Goal: Find specific page/section: Find specific page/section

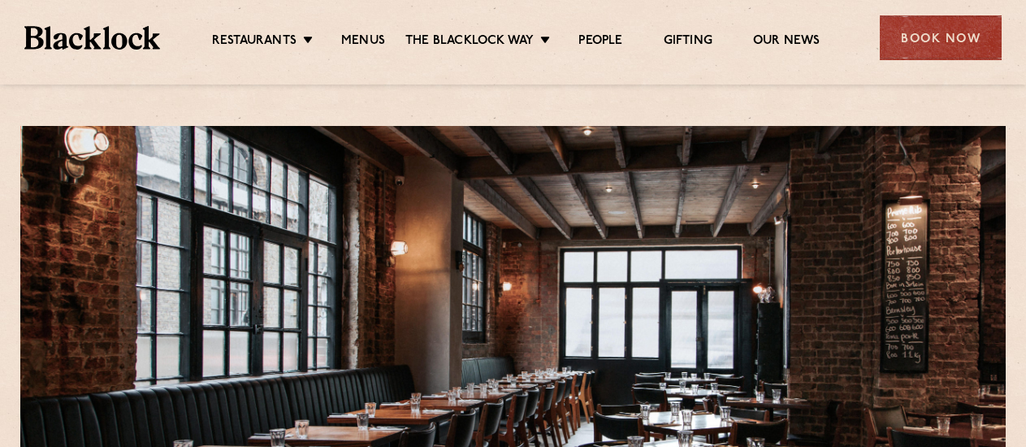
click at [278, 42] on link "Restaurants" at bounding box center [254, 42] width 85 height 18
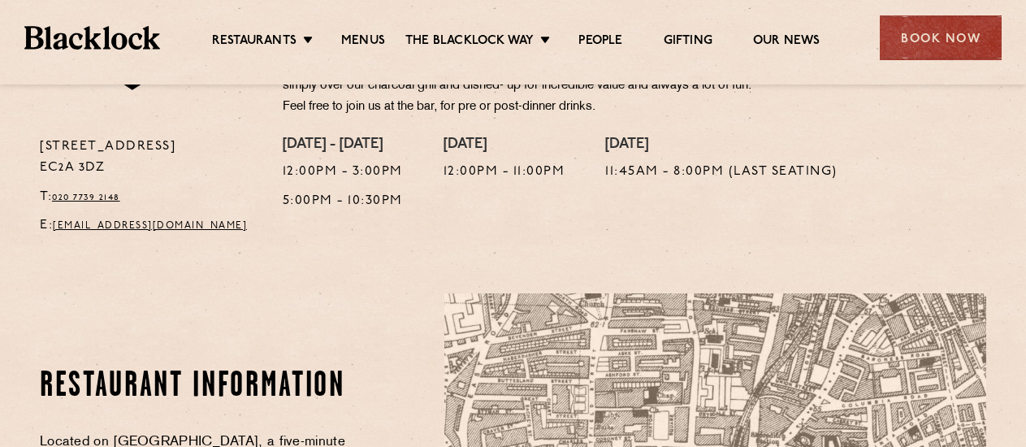
drag, startPoint x: 114, startPoint y: 169, endPoint x: 37, endPoint y: 146, distance: 80.5
click at [37, 146] on div "28-30 Rivington Street EC2A 3DZ T: 020 7739 2148 E: shoreditch@theblacklock.com" at bounding box center [149, 191] width 243 height 109
click at [93, 162] on p "28-30 Rivington Street EC2A 3DZ" at bounding box center [149, 158] width 219 height 42
drag, startPoint x: 122, startPoint y: 171, endPoint x: 41, endPoint y: 140, distance: 86.5
click at [41, 140] on p "28-30 Rivington Street EC2A 3DZ" at bounding box center [149, 158] width 219 height 42
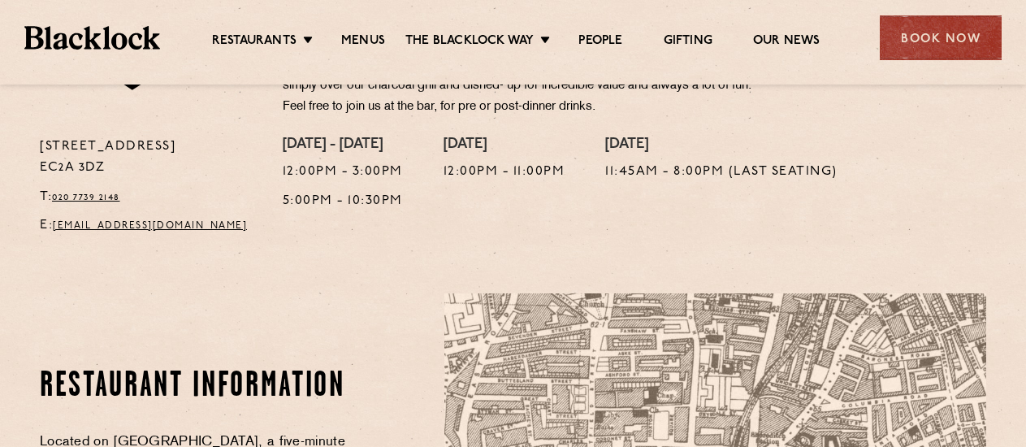
copy p "28-30 Rivington Street EC2A 3DZ"
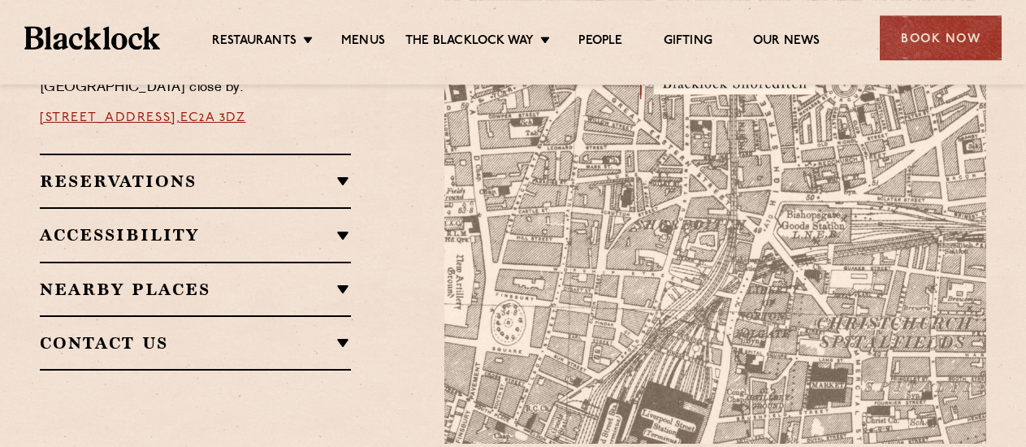
scroll to position [1024, 0]
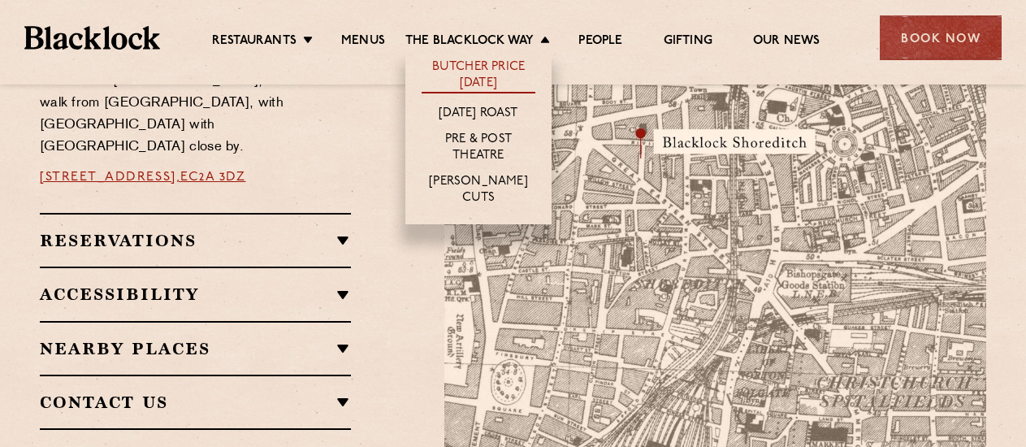
click at [494, 72] on link "Butcher Price [DATE]" at bounding box center [479, 76] width 114 height 34
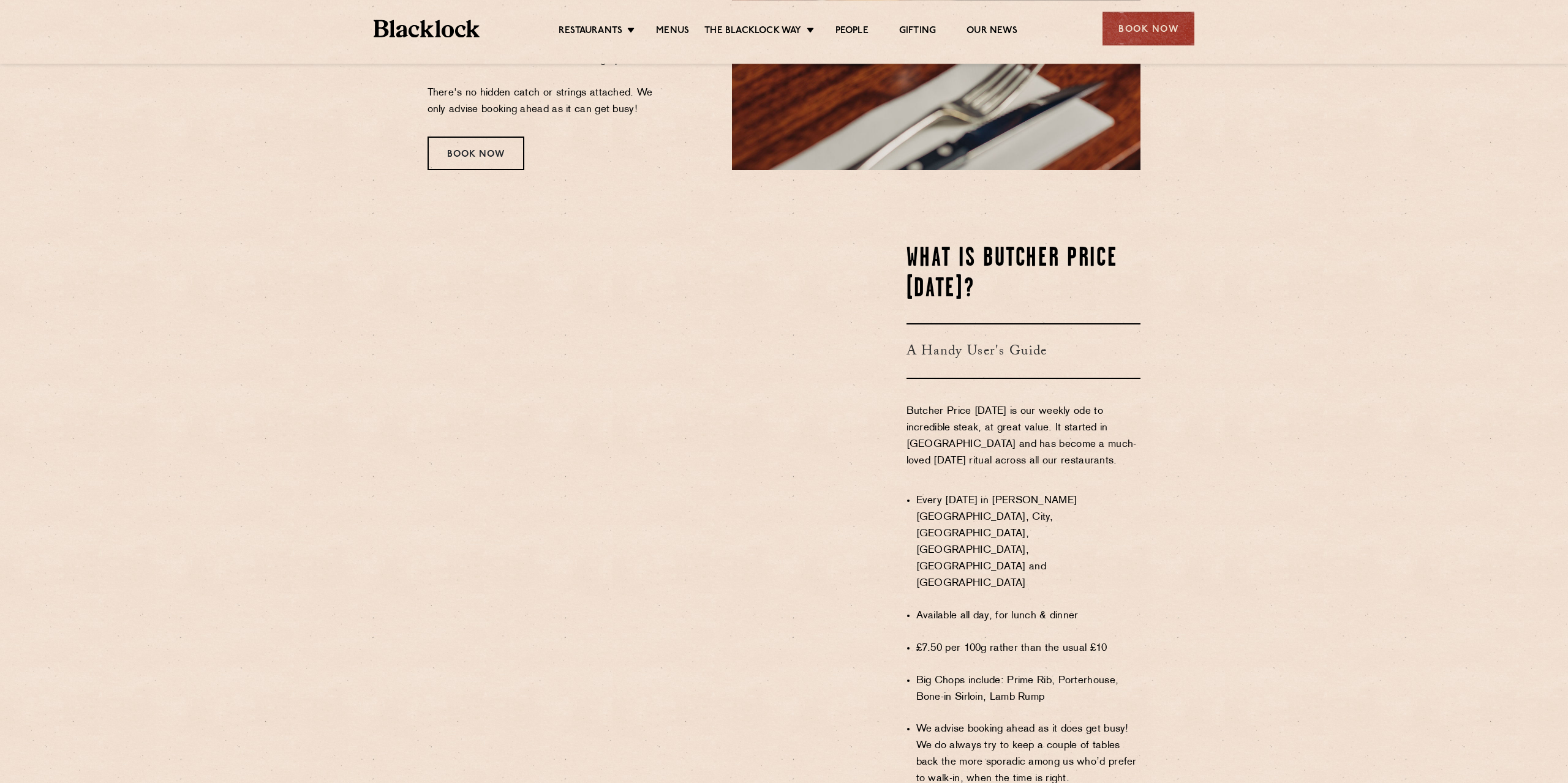
scroll to position [625, 0]
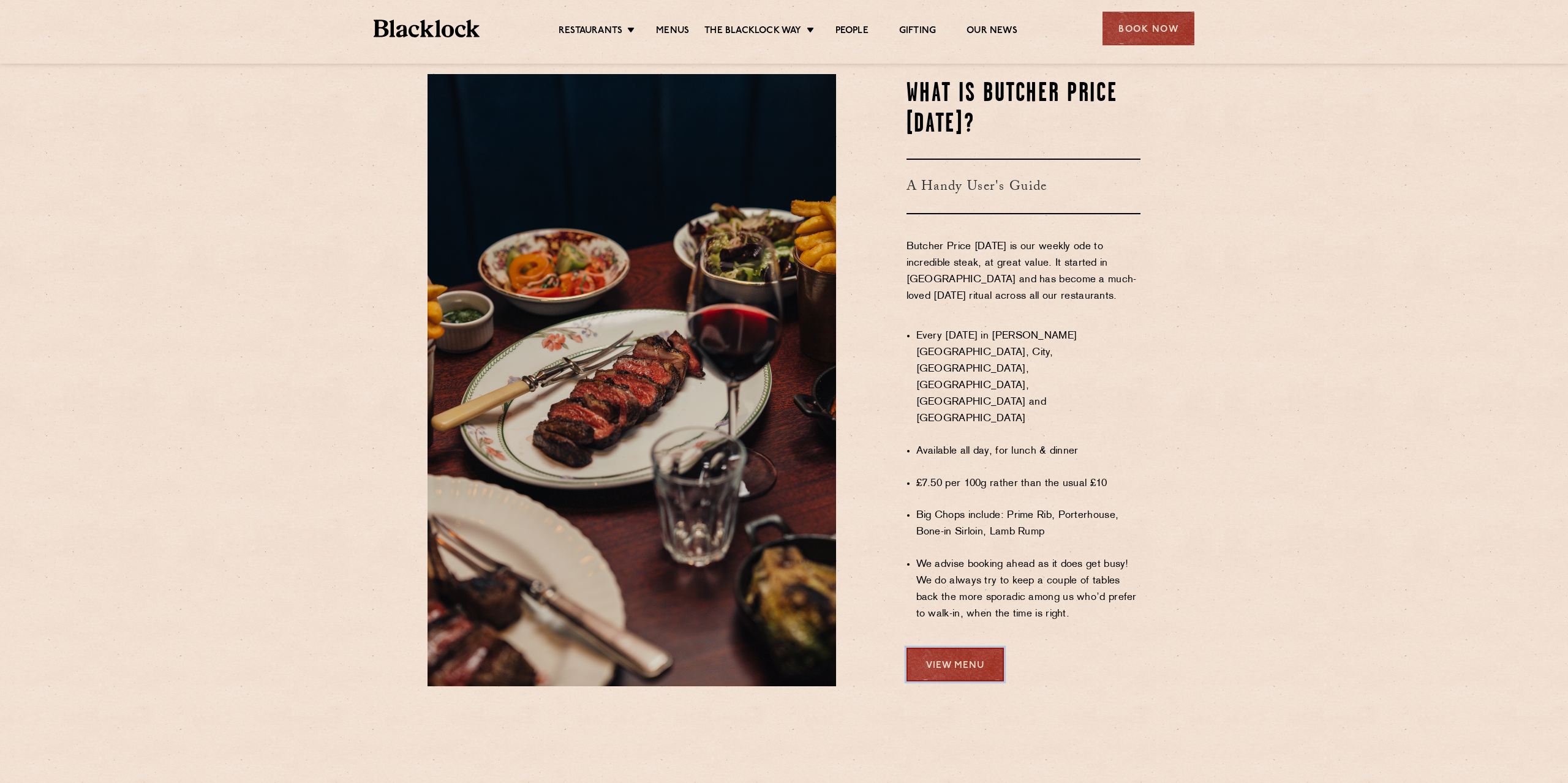
click at [773, 336] on link "View Menu" at bounding box center [955, 665] width 97 height 34
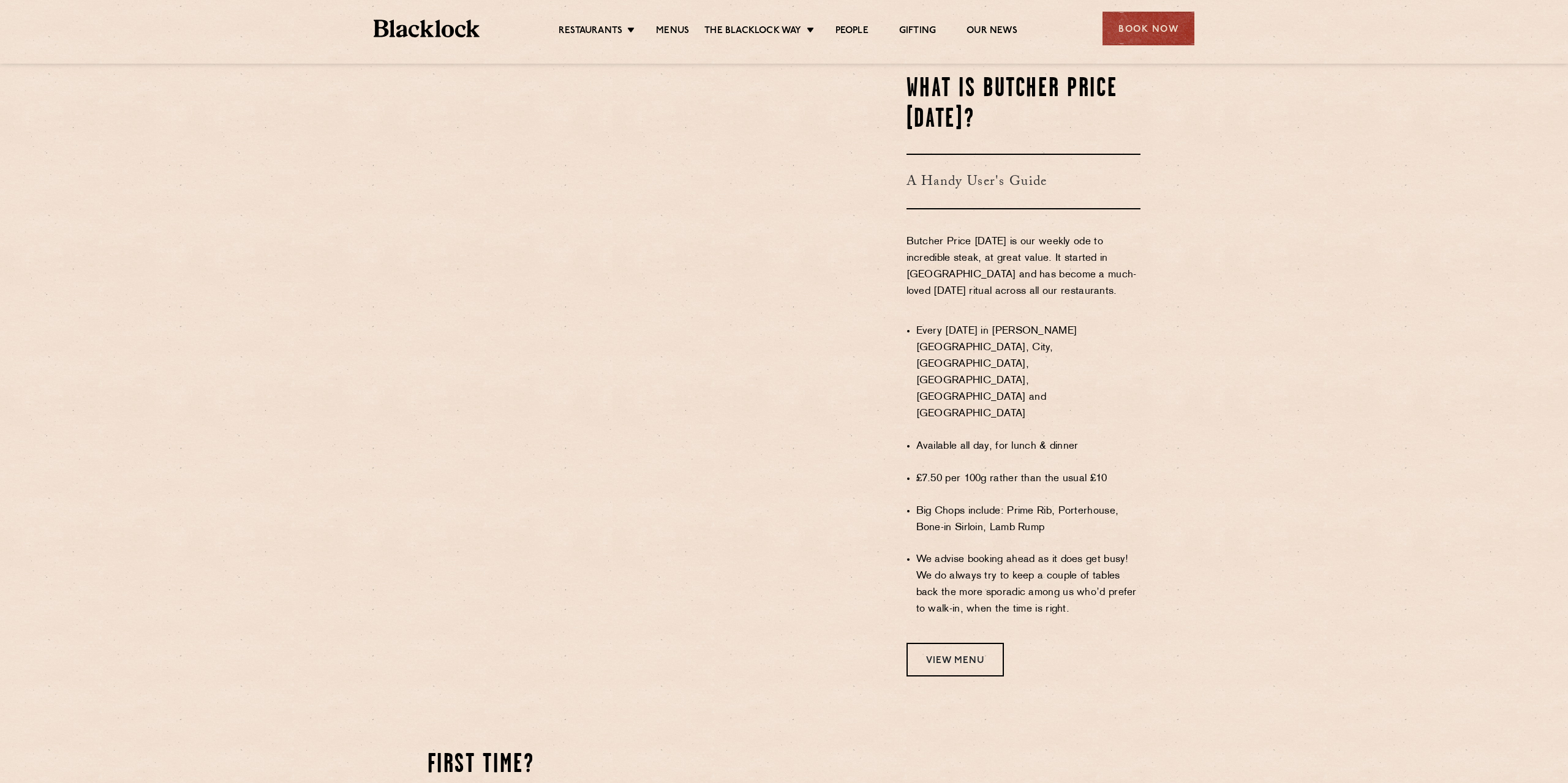
scroll to position [937, 0]
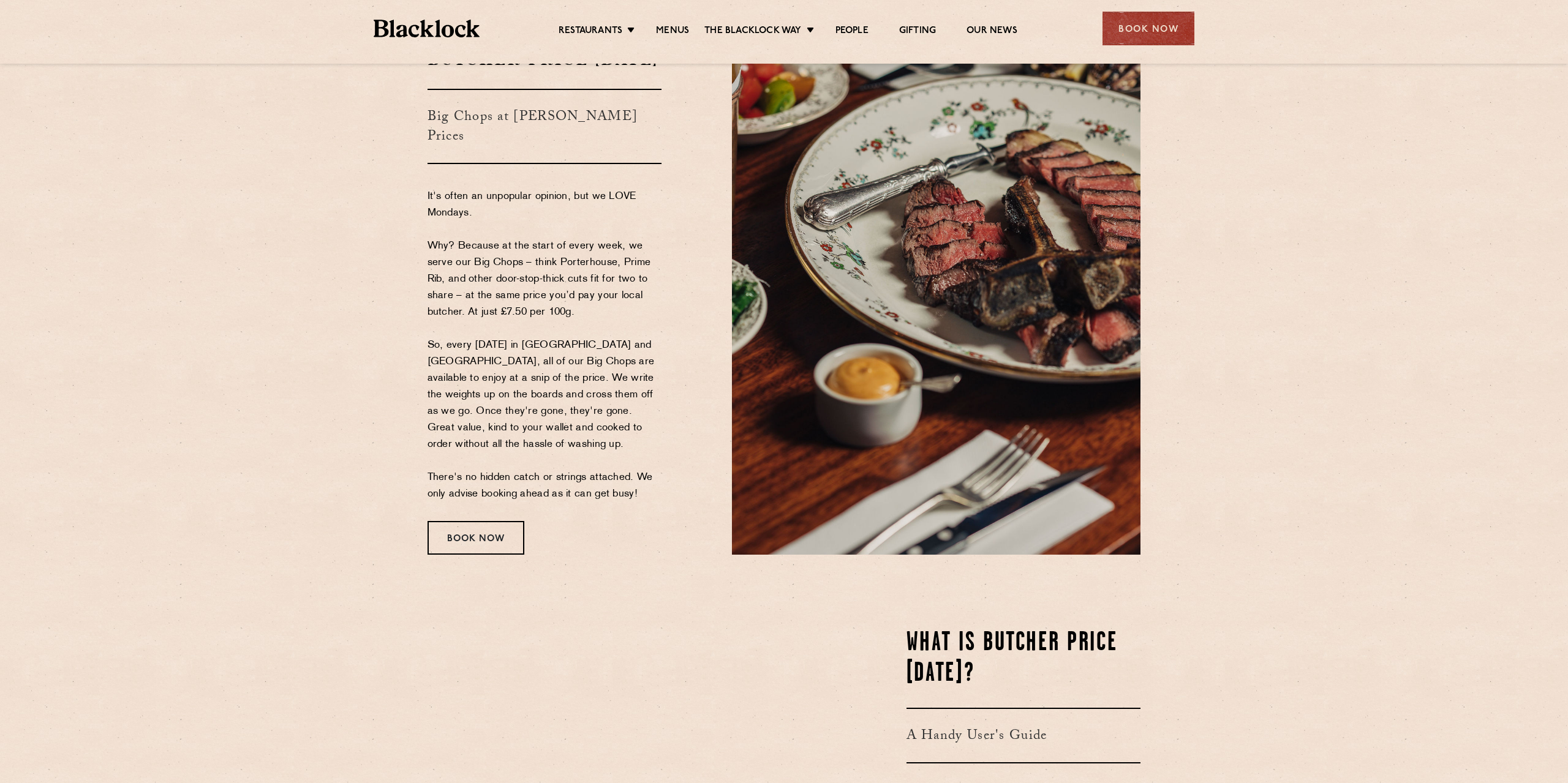
drag, startPoint x: 1161, startPoint y: 384, endPoint x: 1134, endPoint y: 194, distance: 191.9
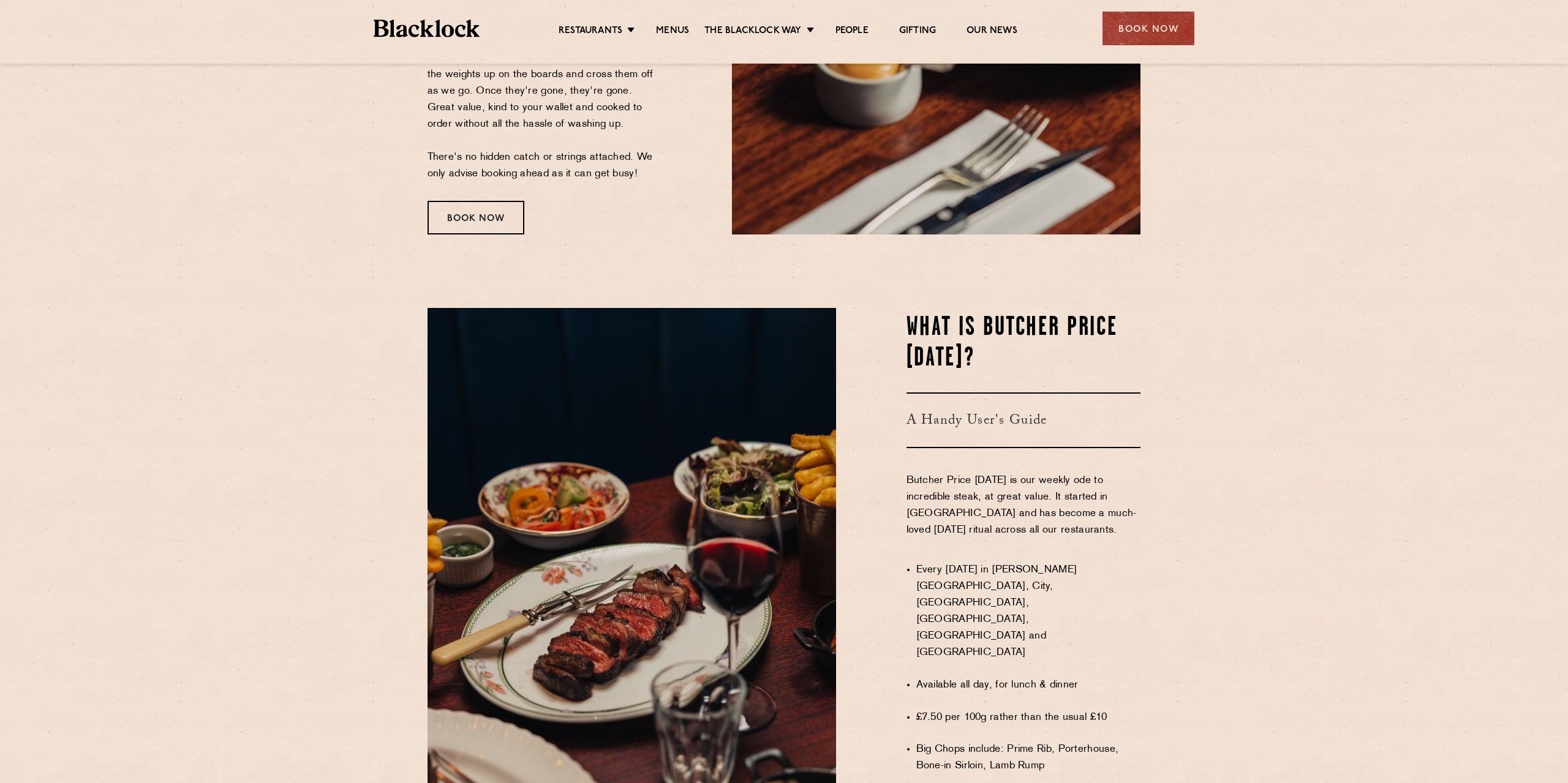
drag, startPoint x: 1128, startPoint y: 283, endPoint x: 1132, endPoint y: 384, distance: 101.1
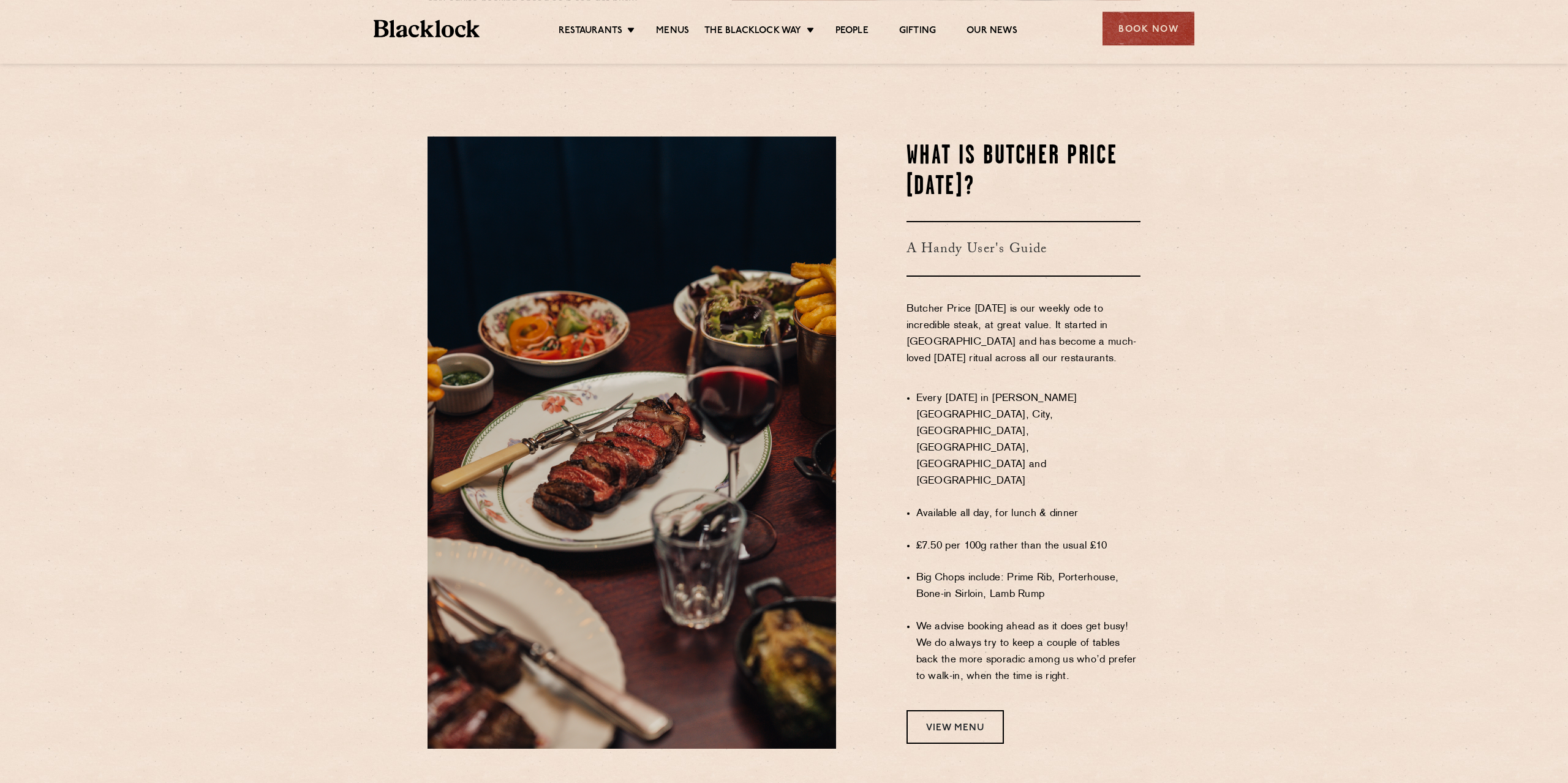
scroll to position [606, 0]
